Goal: Transaction & Acquisition: Purchase product/service

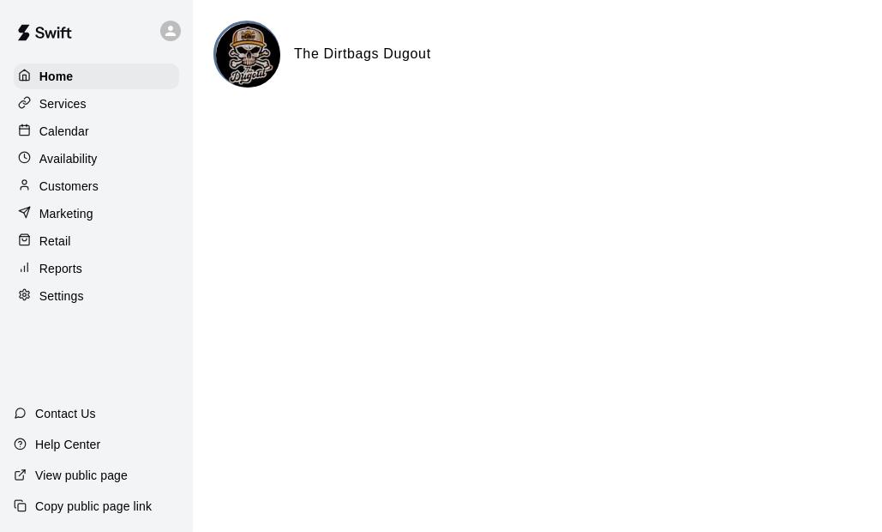
click at [85, 250] on div "Retail" at bounding box center [96, 241] width 165 height 26
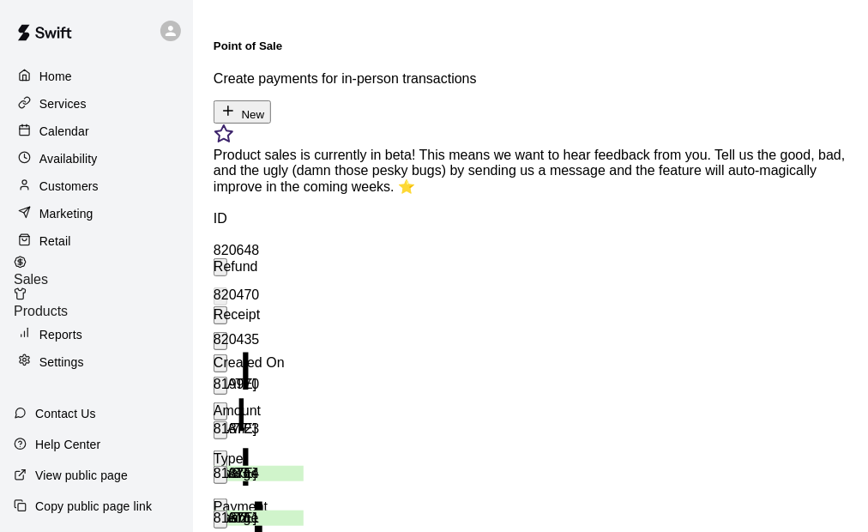
click at [271, 100] on button "New" at bounding box center [241, 111] width 57 height 23
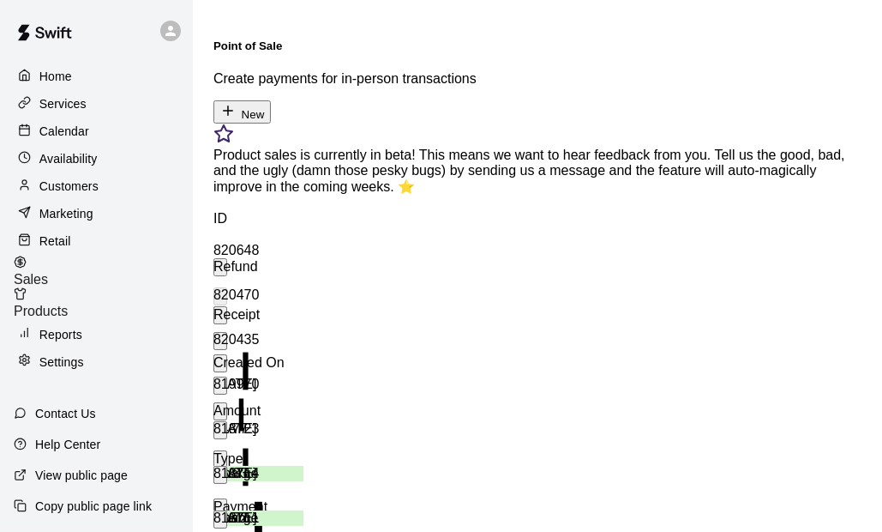
type input "**********"
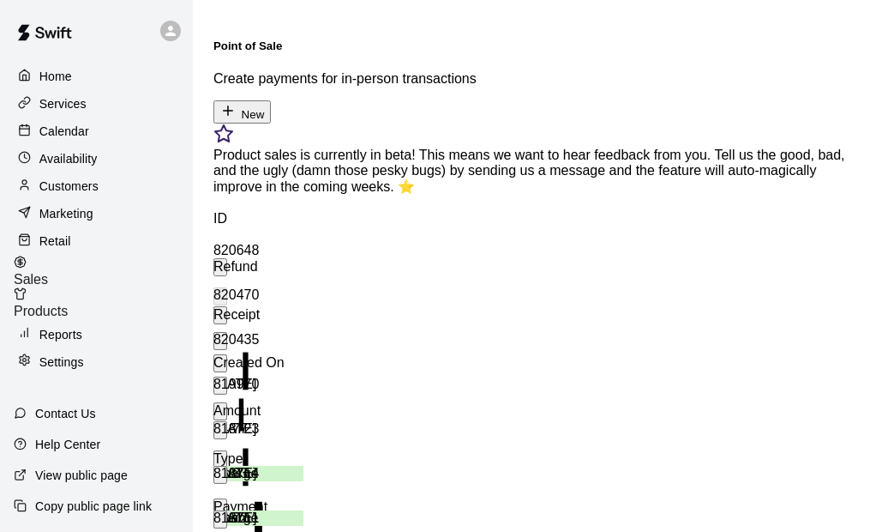
scroll to position [0, 0]
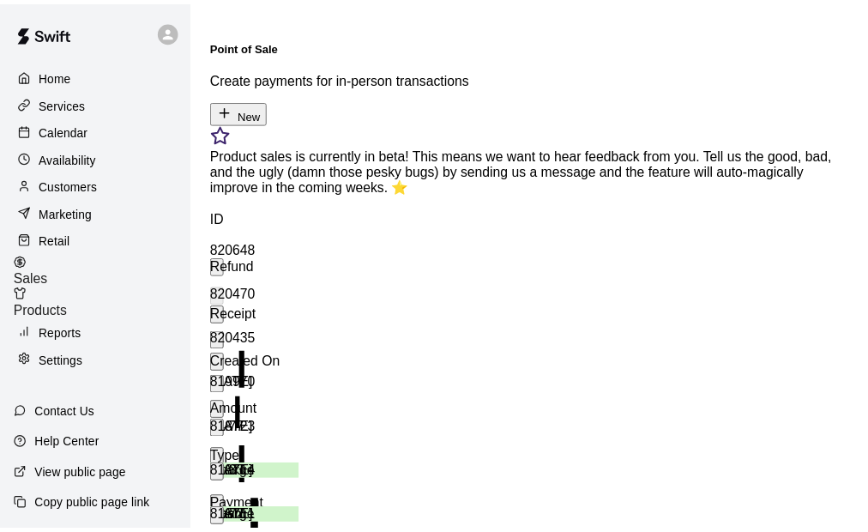
scroll to position [0, 0]
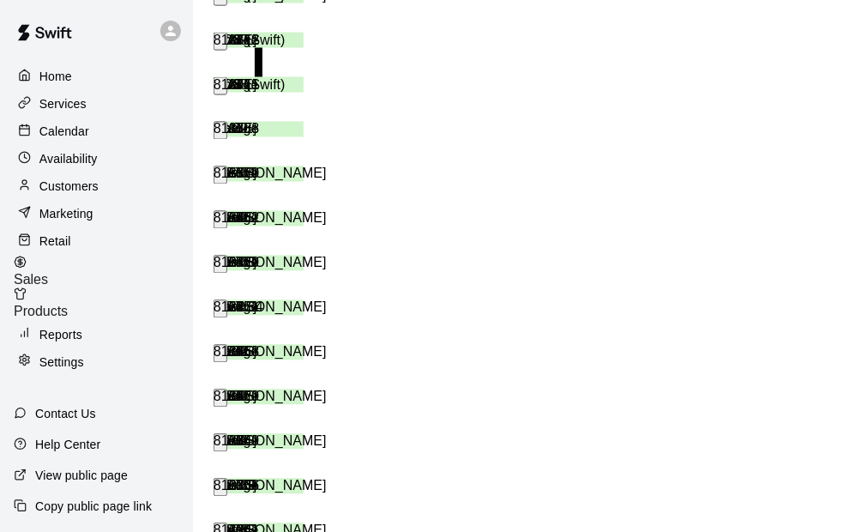
scroll to position [626, 0]
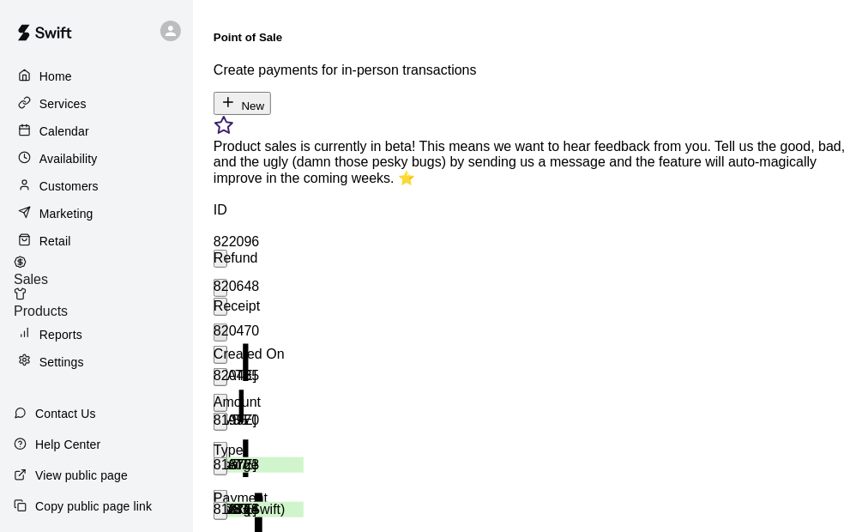
scroll to position [0, 0]
